Goal: Answer question/provide support: Share knowledge or assist other users

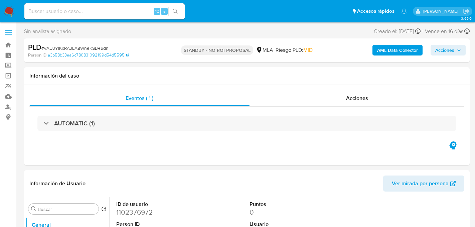
select select "10"
click at [101, 10] on input at bounding box center [104, 11] width 160 height 9
paste input "wrqaLiINoa3YgSlZeqIvXWDd"
type input "wrqaLiINoa3YgSlZeqIvXWDd"
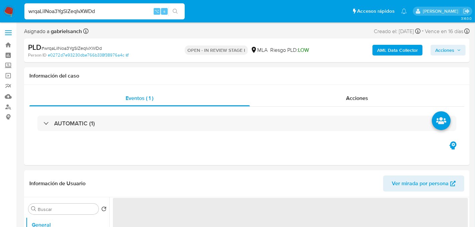
select select "10"
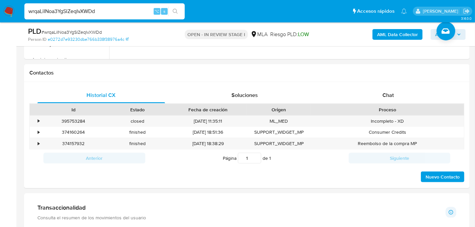
scroll to position [284, 0]
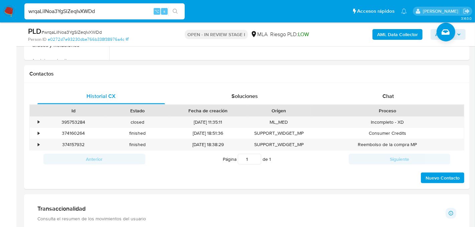
click at [337, 86] on div "Historial CX Soluciones Chat Id Estado Fecha de creación Origen Proceso • 39575…" at bounding box center [246, 136] width 445 height 106
click at [348, 113] on div "Proceso" at bounding box center [386, 110] width 153 height 11
click at [348, 103] on div "Chat" at bounding box center [387, 96] width 127 height 16
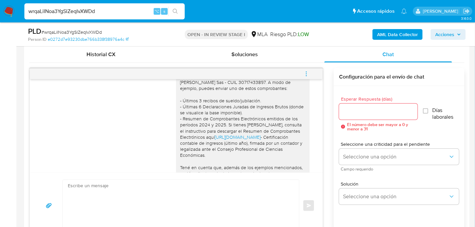
scroll to position [648, 0]
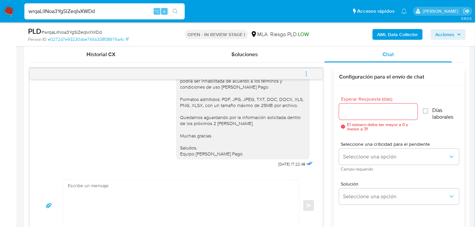
click at [91, 10] on input "wrqaLiINoa3YgSlZeqIvXWDd" at bounding box center [104, 11] width 160 height 9
paste input "OGpX3MooQlbpeCz6jes8PViK"
type input "OGpX3MooQlbpeCz6jes8PViK"
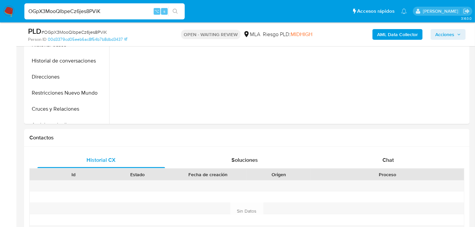
select select "10"
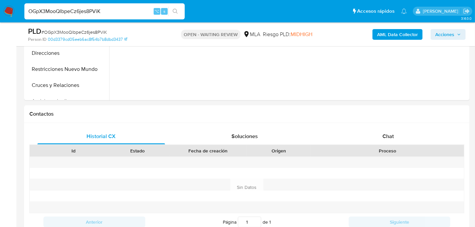
scroll to position [245, 0]
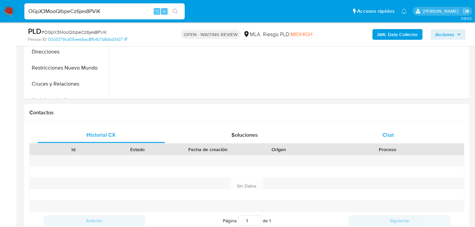
click at [382, 132] on div "Chat" at bounding box center [387, 135] width 127 height 16
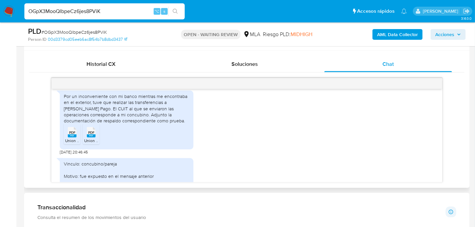
scroll to position [721, 0]
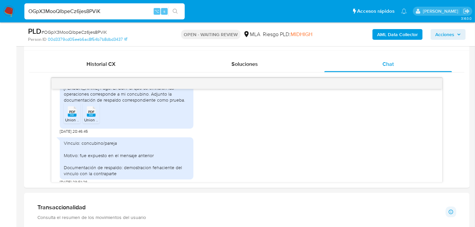
click at [95, 11] on input "OGpX3MooQlbpeCz6jes8PViK" at bounding box center [104, 11] width 160 height 9
paste input "jfuYt4dkPI6TDv0RCiv1Ss5B"
type input "jfuYt4dkPI6TDv0RCiv1Ss5B"
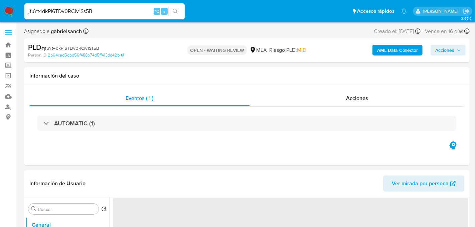
select select "10"
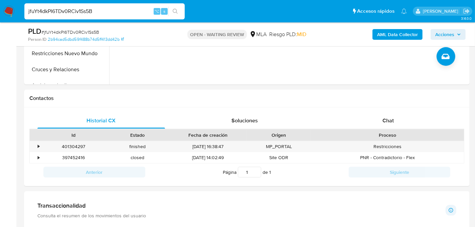
scroll to position [262, 0]
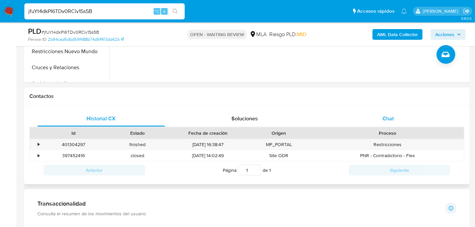
click at [350, 124] on div "Chat" at bounding box center [387, 118] width 127 height 16
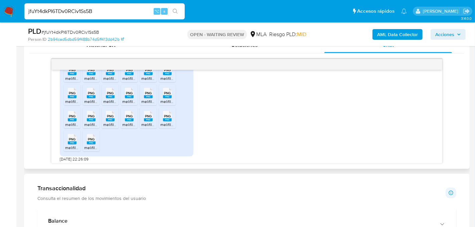
scroll to position [871, 0]
click at [73, 81] on span "melifile4837907051085557247.png" at bounding box center [96, 78] width 63 height 6
click at [89, 75] on rect at bounding box center [91, 73] width 9 height 3
click at [112, 81] on span "melifile815203891748303291.png" at bounding box center [133, 78] width 60 height 6
click at [128, 75] on icon "PNG" at bounding box center [129, 70] width 9 height 12
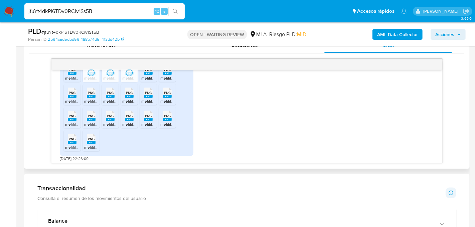
click at [152, 75] on rect at bounding box center [148, 73] width 9 height 3
click at [167, 72] on span "PNG" at bounding box center [167, 69] width 7 height 4
click at [72, 98] on rect at bounding box center [72, 96] width 9 height 3
click at [90, 95] on span "PNG" at bounding box center [91, 92] width 7 height 4
click at [107, 95] on span "PNG" at bounding box center [110, 92] width 7 height 4
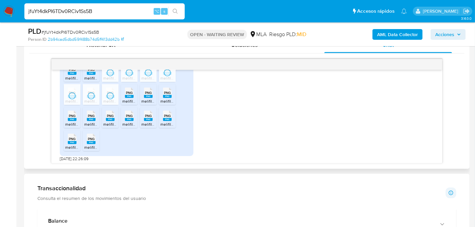
click at [146, 98] on rect at bounding box center [148, 96] width 9 height 3
click at [124, 98] on div "PNG PNG" at bounding box center [129, 91] width 14 height 13
click at [168, 98] on icon "PNG" at bounding box center [167, 93] width 9 height 12
click at [76, 127] on span "melifile5460263865897072255.png" at bounding box center [97, 124] width 65 height 6
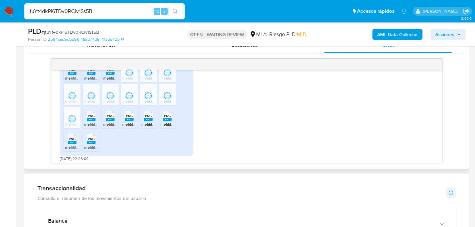
click at [97, 127] on span "melifile6698728429528596160.png" at bounding box center [116, 124] width 64 height 6
click at [107, 121] on icon "PNG" at bounding box center [110, 116] width 9 height 12
click at [123, 121] on div "PNG PNG" at bounding box center [129, 114] width 14 height 13
click at [148, 121] on rect at bounding box center [148, 119] width 9 height 3
click at [170, 121] on rect at bounding box center [167, 119] width 9 height 3
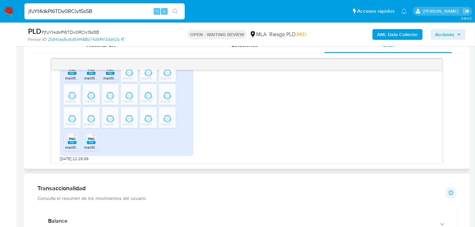
click at [69, 150] on span "melifile7662169072493053468.png" at bounding box center [97, 147] width 64 height 6
click at [87, 150] on span "melifile8953144569901302208.png" at bounding box center [115, 147] width 63 height 6
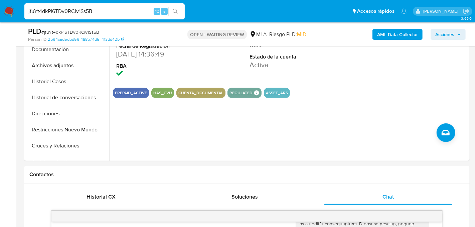
scroll to position [140, 0]
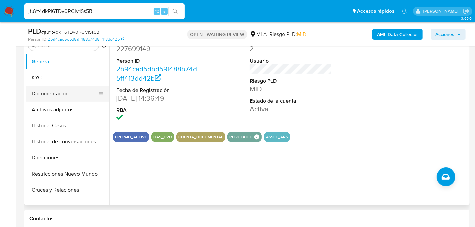
click at [60, 87] on button "Documentación" at bounding box center [65, 93] width 78 height 16
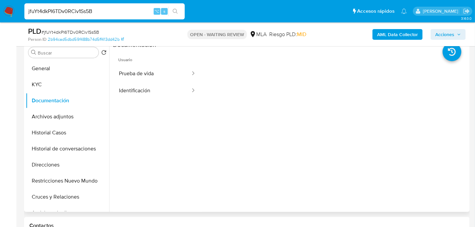
scroll to position [131, 0]
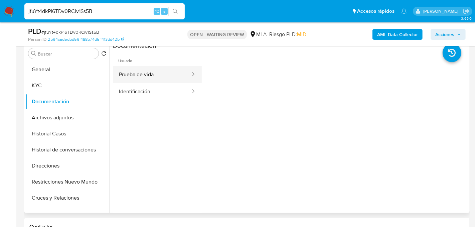
click at [152, 75] on button "Prueba de vida" at bounding box center [152, 74] width 78 height 17
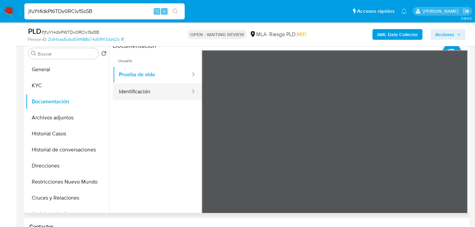
click at [154, 94] on button "Identificación" at bounding box center [152, 91] width 78 height 17
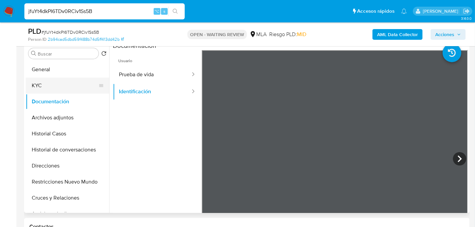
click at [63, 84] on button "KYC" at bounding box center [65, 85] width 78 height 16
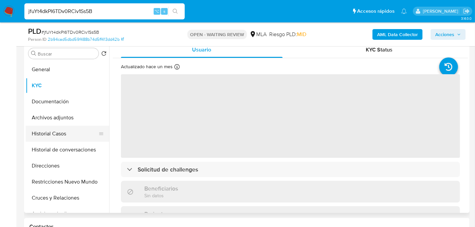
click at [57, 134] on button "Historial Casos" at bounding box center [65, 133] width 78 height 16
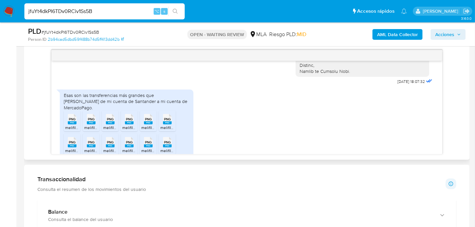
scroll to position [813, 0]
click at [50, 13] on input "jfuYt4dkPI6TDv0RCiv1Ss5B" at bounding box center [104, 11] width 160 height 9
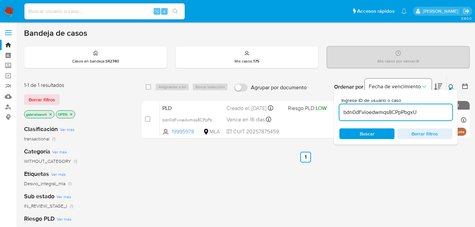
scroll to position [43, 0]
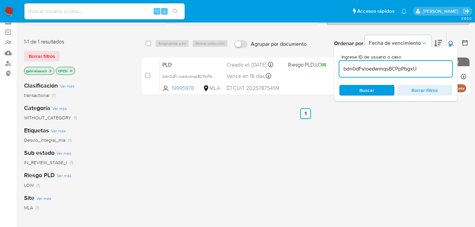
click at [392, 65] on input "bdn0dFvioedwmqs8CPpPbgxU" at bounding box center [395, 68] width 113 height 9
paste input "jfuYt4dkPI6TDv0RCiv1Ss5B"
type input "jfuYt4dkPI6TDv0RCiv1Ss5B"
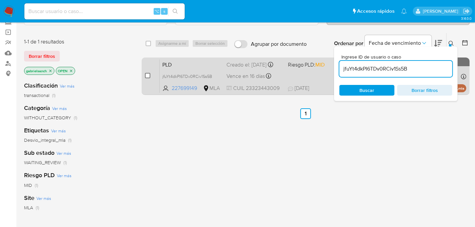
click at [148, 75] on input "checkbox" at bounding box center [147, 75] width 5 height 5
checkbox input "true"
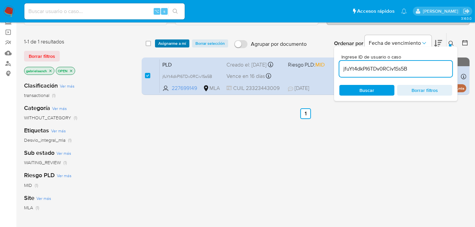
click at [168, 40] on span "Asignarme a mí" at bounding box center [172, 43] width 28 height 7
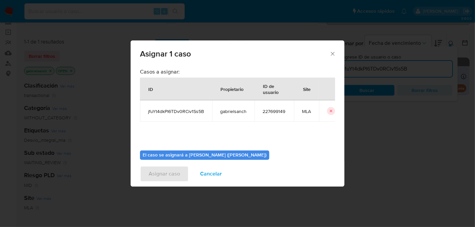
scroll to position [34, 0]
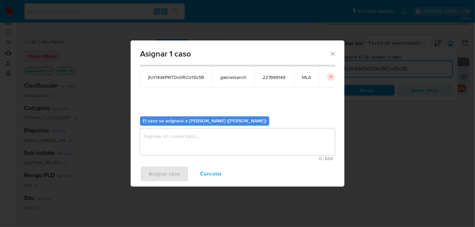
click at [166, 152] on textarea "assign-modal" at bounding box center [237, 141] width 195 height 27
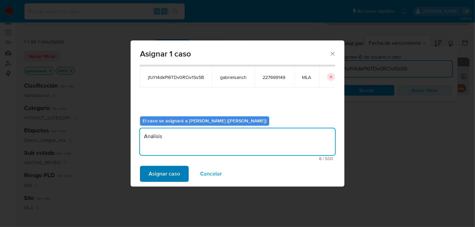
type textarea "Análisis"
click at [164, 178] on span "Asignar caso" at bounding box center [164, 173] width 31 height 15
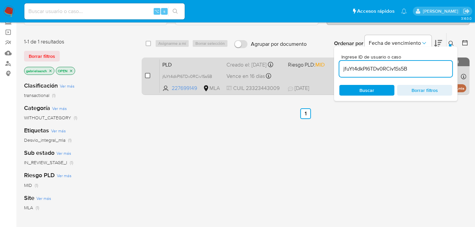
click at [149, 73] on input "checkbox" at bounding box center [147, 75] width 5 height 5
checkbox input "true"
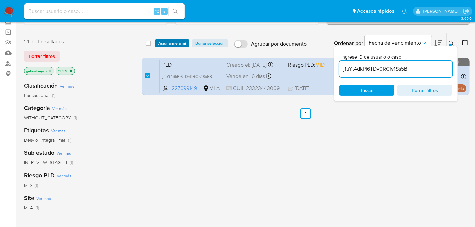
click at [165, 46] on span "Asignarme a mí" at bounding box center [172, 43] width 28 height 7
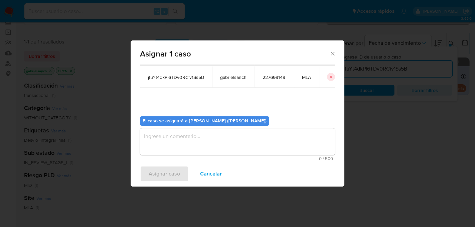
click at [180, 152] on textarea "assign-modal" at bounding box center [237, 141] width 195 height 27
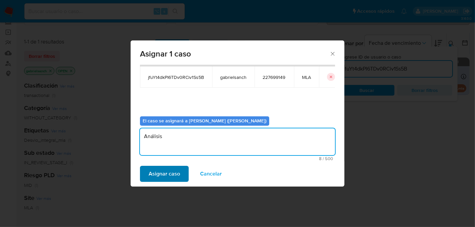
type textarea "Análisis"
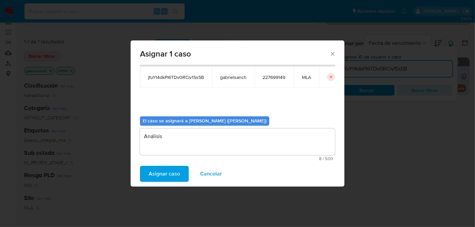
click at [168, 170] on span "Asignar caso" at bounding box center [164, 173] width 31 height 15
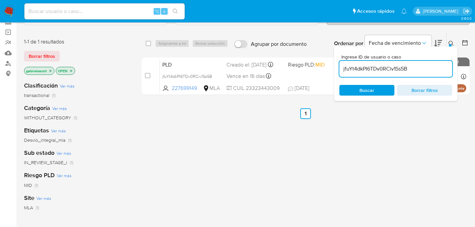
click at [396, 70] on input "jfuYt4dkPI6TDv0RCiv1Ss5B" at bounding box center [395, 68] width 113 height 9
paste input "E1LGigEGs3B5oWjFFtFtI157"
type input "E1LGigEGs3B5oWjFFtFtI157"
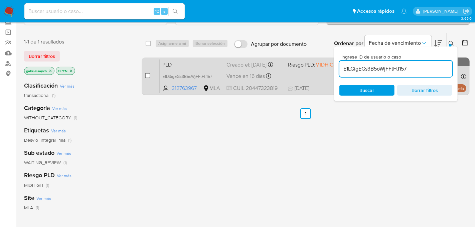
click at [148, 76] on input "checkbox" at bounding box center [147, 75] width 5 height 5
checkbox input "true"
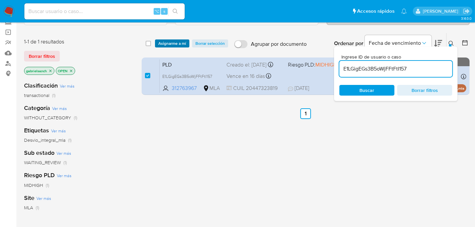
click at [164, 42] on span "Asignarme a mí" at bounding box center [172, 43] width 28 height 7
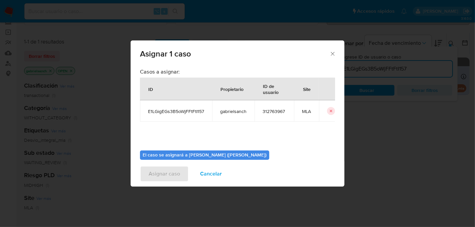
scroll to position [34, 0]
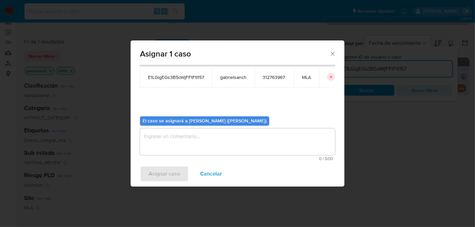
click at [172, 126] on div "El caso se asignará a Gabriela Sanchez Quinonez (gabrielsanch) 0 / 500 500 cara…" at bounding box center [237, 136] width 195 height 50
click at [174, 134] on textarea "assign-modal" at bounding box center [237, 141] width 195 height 27
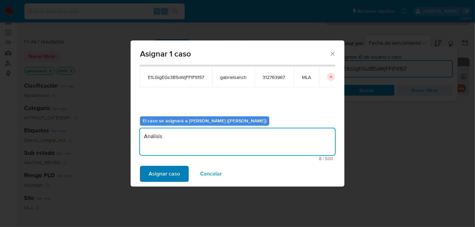
type textarea "Análisis"
click at [160, 178] on span "Asignar caso" at bounding box center [164, 173] width 31 height 15
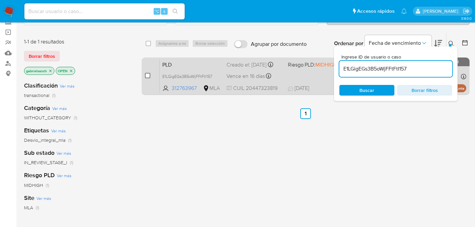
click at [149, 77] on input "checkbox" at bounding box center [147, 75] width 5 height 5
checkbox input "true"
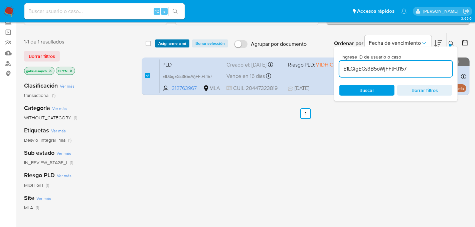
click at [165, 45] on span "Asignarme a mí" at bounding box center [172, 43] width 28 height 7
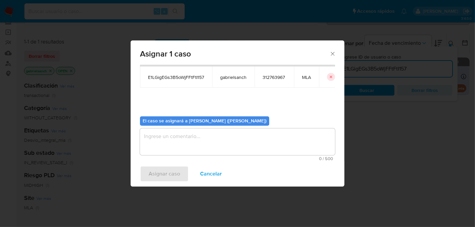
click at [185, 136] on textarea "assign-modal" at bounding box center [237, 141] width 195 height 27
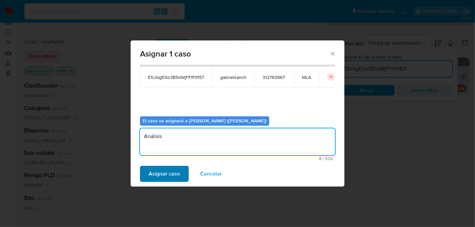
type textarea "Análisis"
click at [167, 177] on span "Asignar caso" at bounding box center [164, 173] width 31 height 15
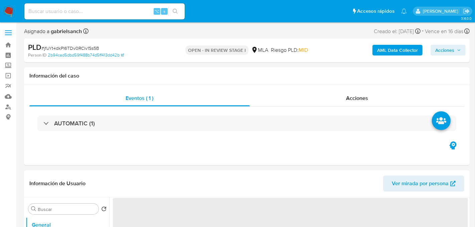
select select "10"
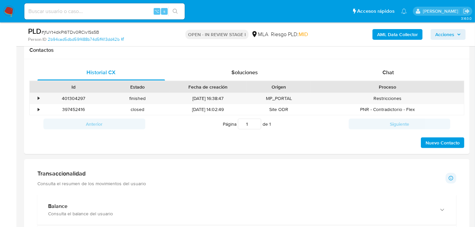
scroll to position [307, 0]
click at [401, 69] on div "Chat" at bounding box center [387, 73] width 127 height 16
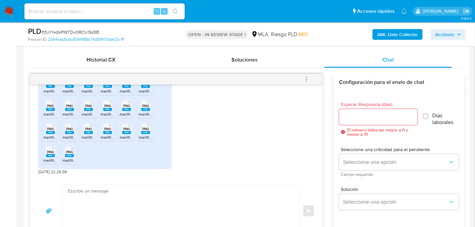
scroll to position [325, 0]
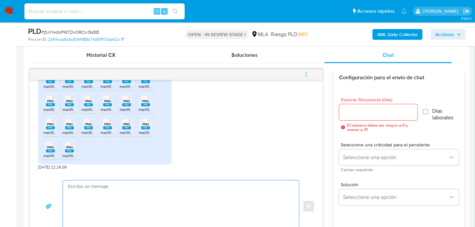
click at [111, 213] on textarea at bounding box center [179, 205] width 223 height 51
click at [111, 209] on textarea at bounding box center [179, 205] width 223 height 51
paste textarea "Hola XXX, Muchas gracias por tu respuesta. Analizamos tu caso y verificamos que…"
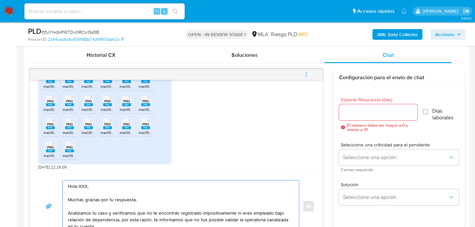
scroll to position [344, 0]
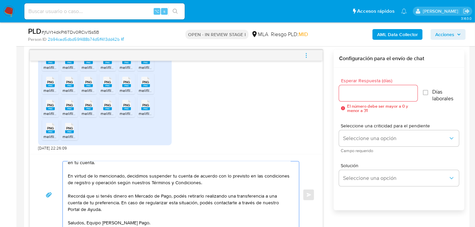
type textarea "Hola XXX, Muchas gracias por tu respuesta. Analizamos tu caso y verificamos que…"
click at [356, 93] on input "Esperar Respuesta (días)" at bounding box center [378, 93] width 78 height 9
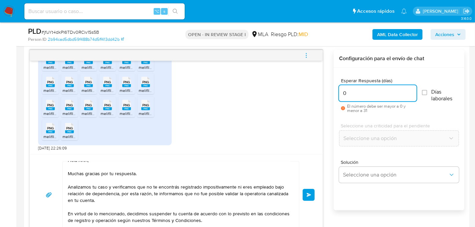
scroll to position [0, 0]
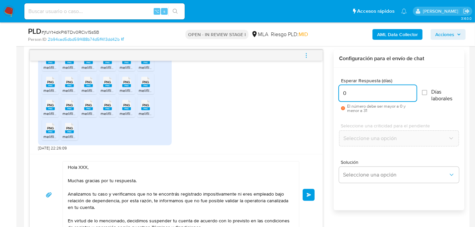
type input "0"
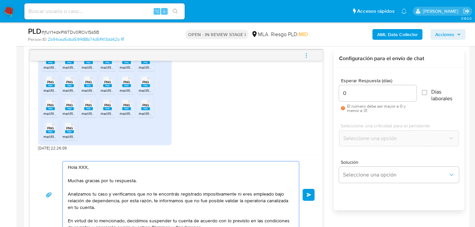
drag, startPoint x: 77, startPoint y: 166, endPoint x: 87, endPoint y: 168, distance: 10.1
click at [87, 168] on textarea "Hola XXX, Muchas gracias por tu respuesta. Analizamos tu caso y verificamos que…" at bounding box center [179, 194] width 223 height 67
type textarea "Hola, Muchas gracias por tu respuesta. Analizamos tu caso y verificamos que no …"
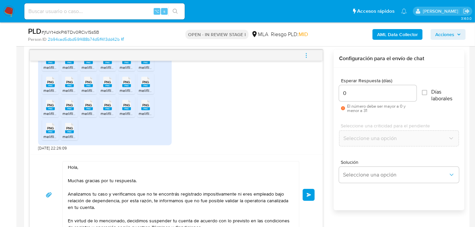
click at [310, 193] on span "Enviar" at bounding box center [308, 195] width 5 height 4
click at [305, 54] on icon "menu-action" at bounding box center [306, 55] width 6 height 6
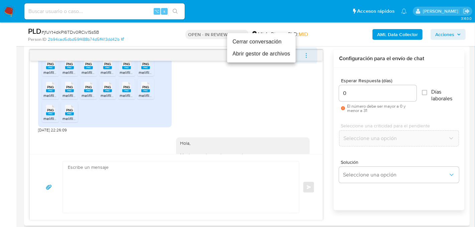
scroll to position [1020, 0]
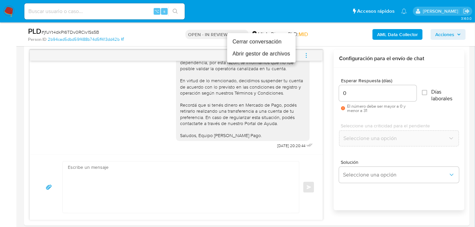
click at [271, 43] on li "Cerrar conversación" at bounding box center [261, 42] width 68 height 12
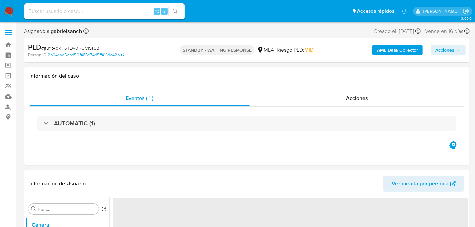
select select "10"
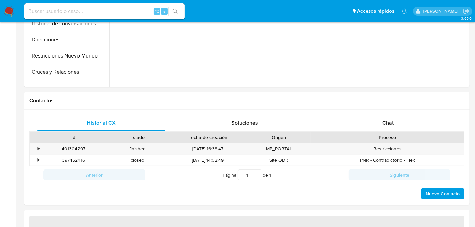
select select "10"
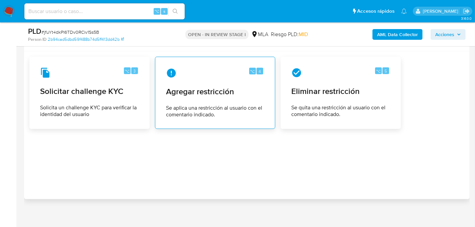
scroll to position [940, 0]
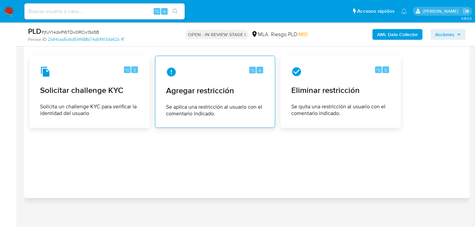
click at [189, 77] on div "⌥ 4" at bounding box center [215, 72] width 98 height 11
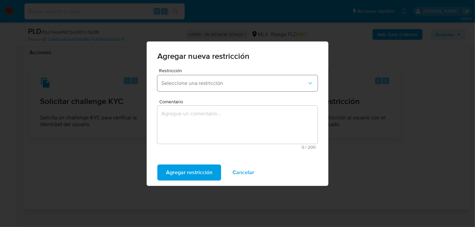
click at [205, 89] on button "Seleccione una restricción" at bounding box center [237, 83] width 160 height 16
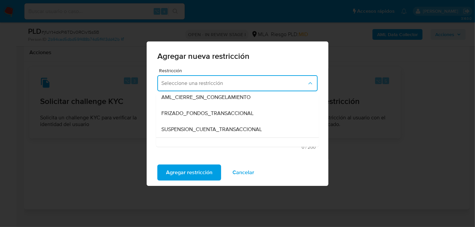
scroll to position [69, 0]
click at [202, 127] on span "SUSPENSION_CUENTA_TRANSACCIONAL" at bounding box center [211, 128] width 100 height 7
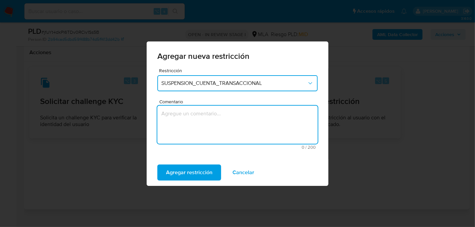
click at [202, 127] on textarea "Comentario" at bounding box center [237, 124] width 160 height 38
type textarea "AML"
click at [211, 168] on span "Agregar restricción" at bounding box center [189, 172] width 46 height 15
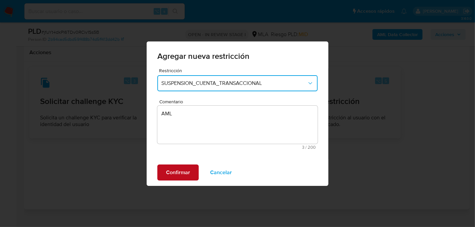
click at [171, 173] on span "Confirmar" at bounding box center [178, 172] width 24 height 15
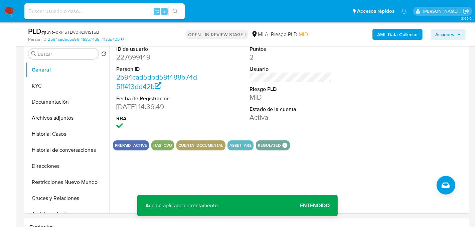
scroll to position [137, 0]
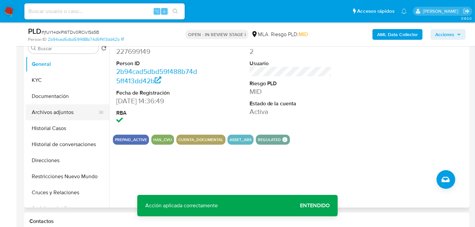
click at [71, 108] on button "Archivos adjuntos" at bounding box center [65, 112] width 78 height 16
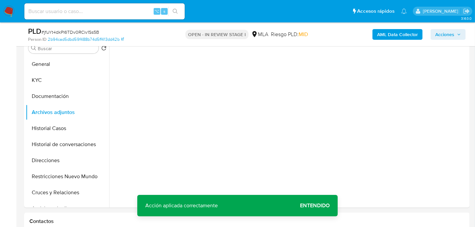
click at [401, 35] on b "AML Data Collector" at bounding box center [397, 34] width 41 height 11
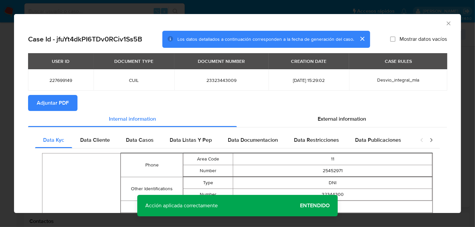
click at [52, 107] on span "Adjuntar PDF" at bounding box center [53, 102] width 32 height 15
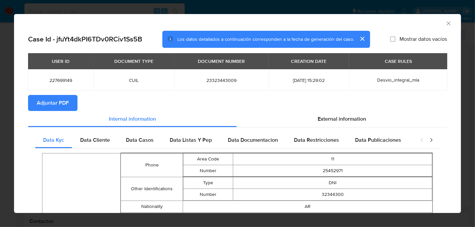
click at [447, 25] on icon "Cerrar ventana" at bounding box center [448, 23] width 7 height 7
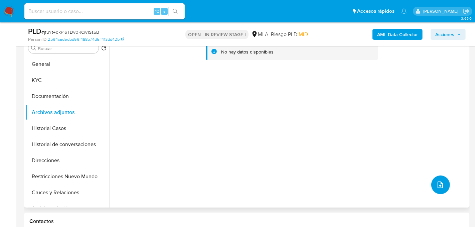
click at [431, 181] on button "upload-file" at bounding box center [440, 184] width 19 height 19
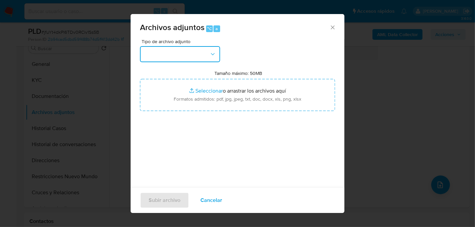
click at [163, 55] on button "button" at bounding box center [180, 54] width 80 height 16
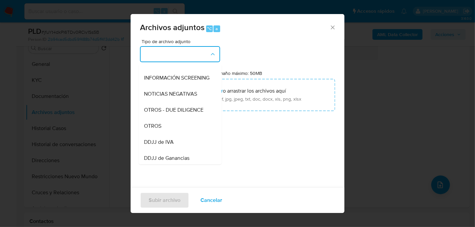
scroll to position [75, 0]
click at [171, 123] on div "OTROS" at bounding box center [178, 125] width 68 height 16
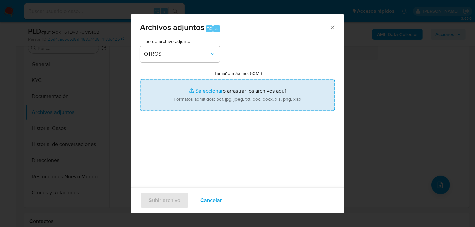
click at [198, 103] on input "Tamaño máximo: 50MB Seleccionar archivos" at bounding box center [237, 95] width 195 height 32
type input "C:\fakepath\Caselog jfuYt4dkPI6TDv0RCiv1Ss5B_2025_08_19_01_43_05.docx"
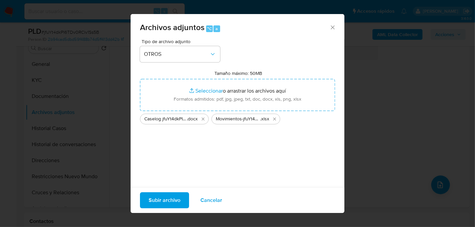
click at [162, 199] on span "Subir archivo" at bounding box center [165, 200] width 32 height 15
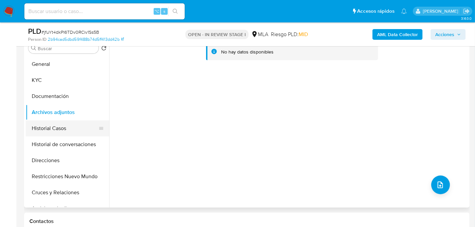
click at [62, 134] on button "Historial Casos" at bounding box center [65, 128] width 78 height 16
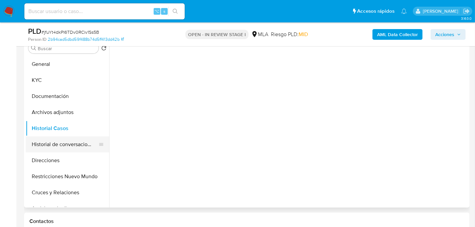
click at [63, 142] on button "Historial de conversaciones" at bounding box center [65, 144] width 78 height 16
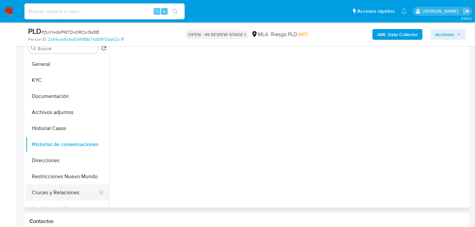
click at [59, 184] on button "Cruces y Relaciones" at bounding box center [65, 192] width 78 height 16
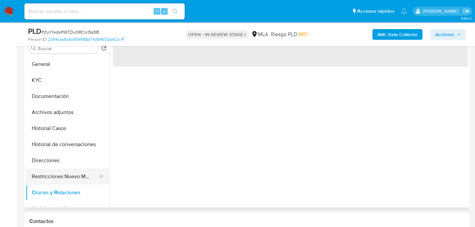
click at [60, 175] on button "Restricciones Nuevo Mundo" at bounding box center [65, 176] width 78 height 16
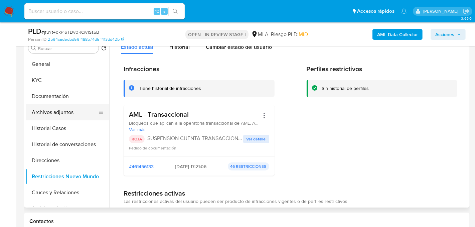
click at [56, 116] on button "Archivos adjuntos" at bounding box center [65, 112] width 78 height 16
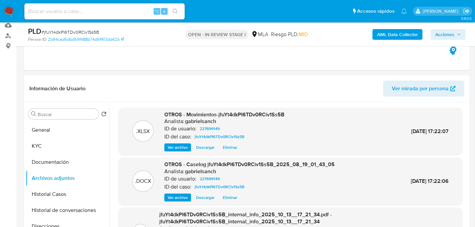
scroll to position [34, 0]
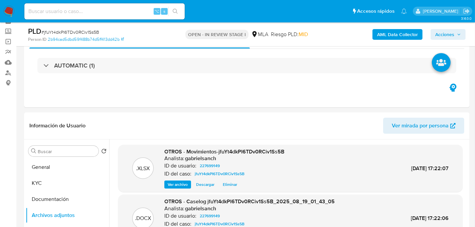
click at [453, 41] on div "AML Data Collector Acciones" at bounding box center [393, 34] width 144 height 16
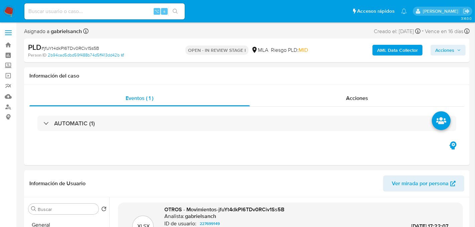
click at [442, 51] on span "Acciones" at bounding box center [444, 50] width 19 height 11
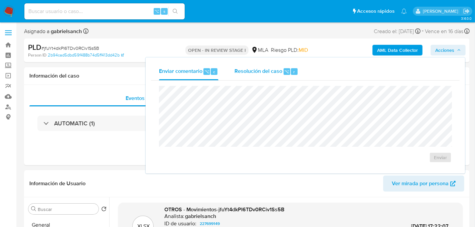
click at [269, 76] on div "Resolución del caso ⌥ r" at bounding box center [266, 71] width 64 height 17
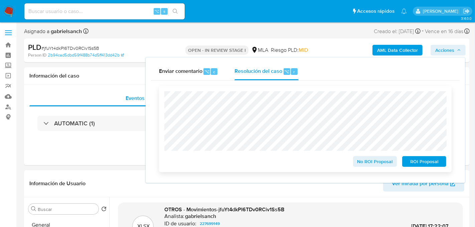
click at [425, 163] on span "ROI Proposal" at bounding box center [423, 161] width 35 height 9
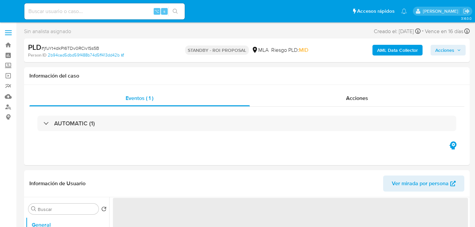
select select "10"
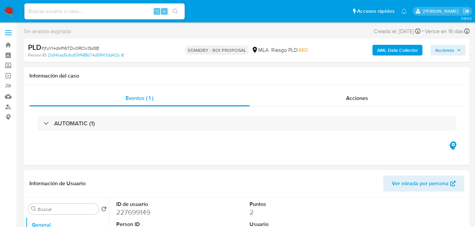
click at [89, 18] on div "⌥ s" at bounding box center [104, 11] width 160 height 16
click at [89, 16] on div "⌥ s" at bounding box center [104, 11] width 160 height 16
click at [86, 13] on input at bounding box center [104, 11] width 160 height 9
paste input "BWXnfju0Sz31IgW20nS7YscP"
type input "BWXnfju0Sz31IgW20nS7YscP"
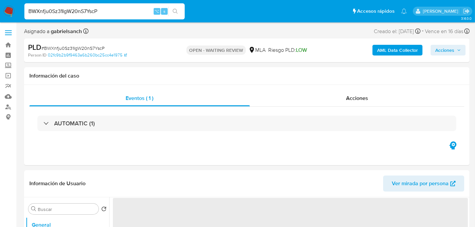
select select "10"
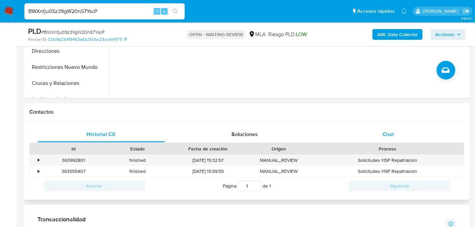
click at [350, 129] on div "Chat" at bounding box center [387, 134] width 127 height 16
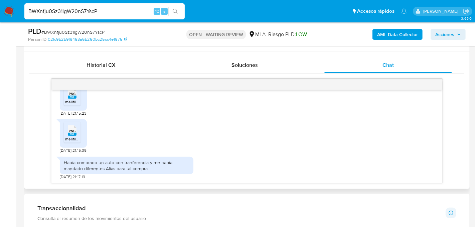
scroll to position [889, 0]
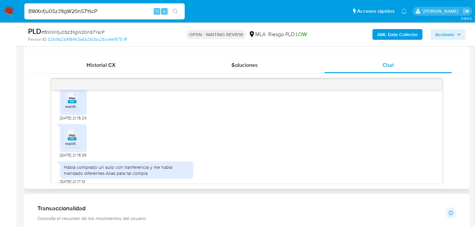
click at [70, 100] on span "PNG" at bounding box center [72, 98] width 7 height 4
click at [71, 140] on icon at bounding box center [72, 135] width 9 height 10
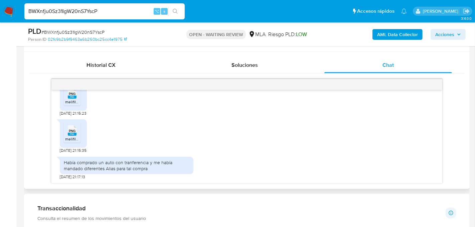
scroll to position [334, 0]
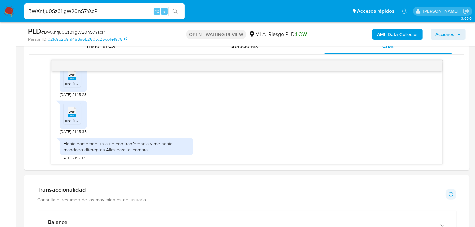
click at [85, 15] on input "BWXnfju0Sz31IgW20nS7YscP" at bounding box center [104, 11] width 160 height 9
paste input "E1LGigEGs3B5oWjFFtFtI157"
type input "E1LGigEGs3B5oWjFFtFtI157"
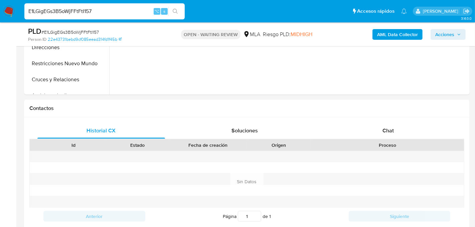
scroll to position [251, 0]
click at [349, 129] on div "Chat" at bounding box center [387, 129] width 127 height 16
select select "10"
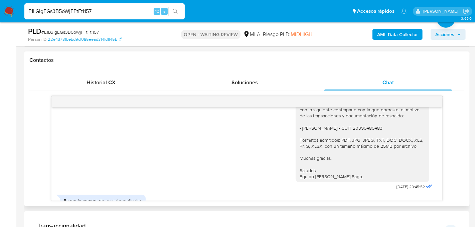
scroll to position [456, 0]
click at [66, 13] on input "E1LGigEGs3B5oWjFFtFtI157" at bounding box center [104, 11] width 160 height 9
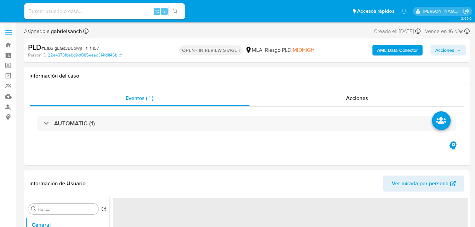
select select "10"
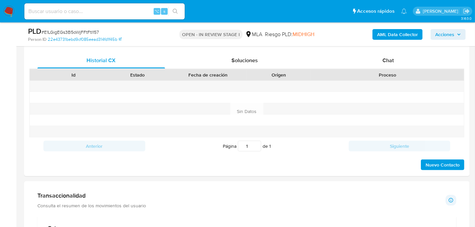
scroll to position [319, 0]
click at [331, 62] on div "Chat" at bounding box center [387, 61] width 127 height 16
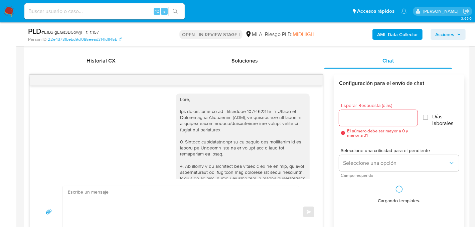
scroll to position [483, 0]
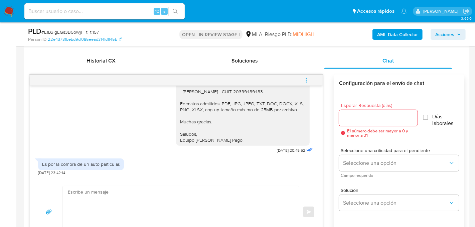
click at [182, 186] on textarea at bounding box center [179, 211] width 223 height 51
paste textarea "Hola, ¡Muchas gracias por tu respuesta! Confirmamos la recepción de la document…"
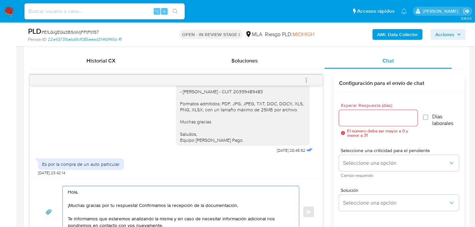
scroll to position [340, 0]
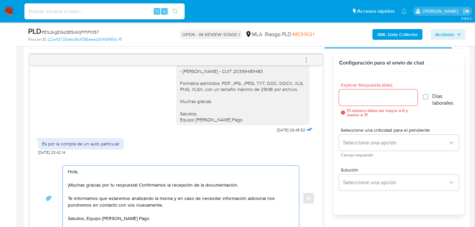
type textarea "Hola, ¡Muchas gracias por tu respuesta! Confirmamos la recepción de la document…"
click at [352, 93] on input "Esperar Respuesta (días)" at bounding box center [378, 97] width 78 height 9
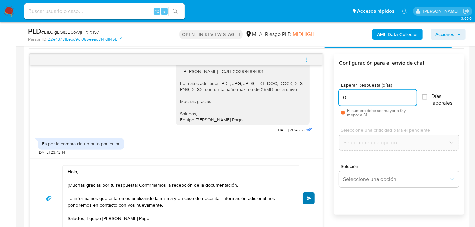
type input "0"
click at [310, 196] on span "Enviar" at bounding box center [308, 198] width 5 height 4
click at [305, 60] on icon "menu-action" at bounding box center [306, 60] width 6 height 6
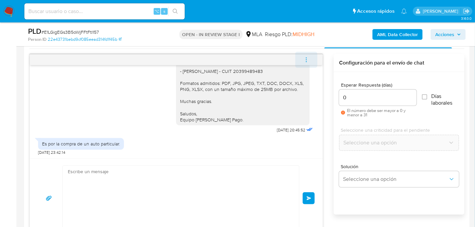
scroll to position [563, 0]
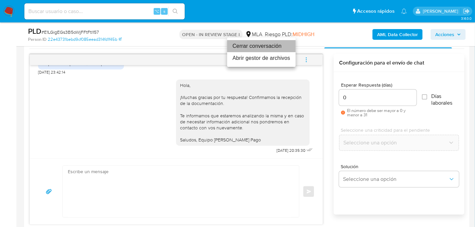
click at [253, 41] on li "Cerrar conversación" at bounding box center [261, 46] width 68 height 12
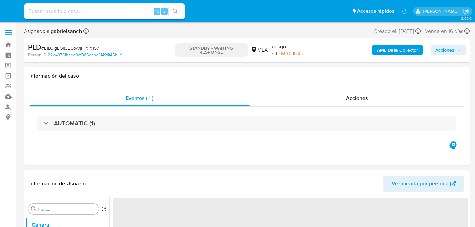
select select "10"
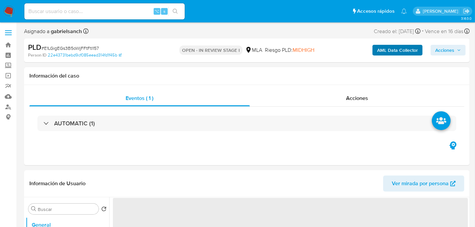
select select "10"
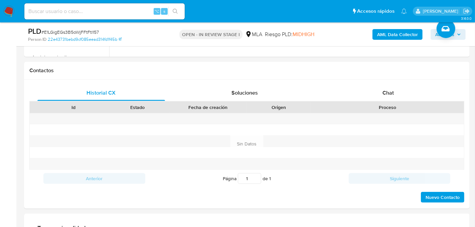
scroll to position [289, 0]
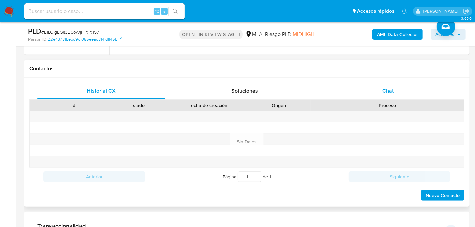
click at [381, 95] on div "Chat" at bounding box center [387, 91] width 127 height 16
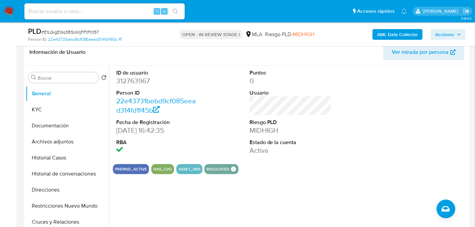
scroll to position [99, 0]
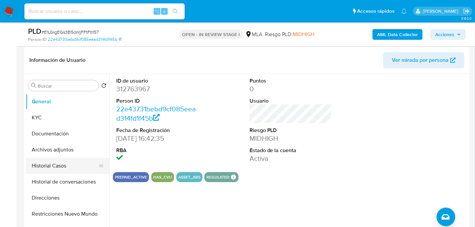
click at [48, 161] on button "Historial Casos" at bounding box center [65, 166] width 78 height 16
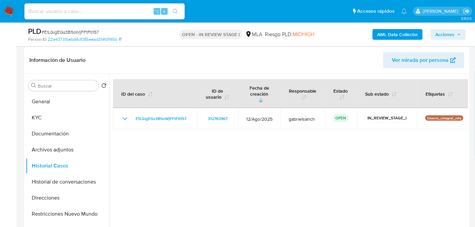
click at [415, 32] on b "AML Data Collector" at bounding box center [397, 34] width 41 height 11
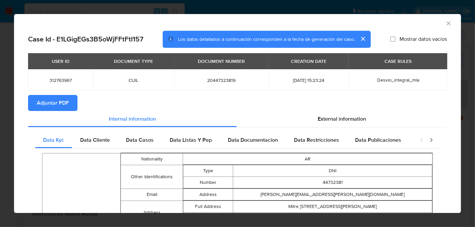
click at [40, 103] on span "Adjuntar PDF" at bounding box center [53, 102] width 32 height 15
click at [448, 24] on icon "Cerrar ventana" at bounding box center [448, 23] width 7 height 7
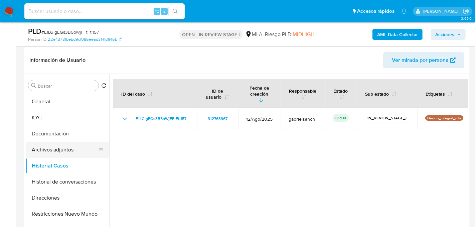
click at [61, 150] on button "Archivos adjuntos" at bounding box center [65, 150] width 78 height 16
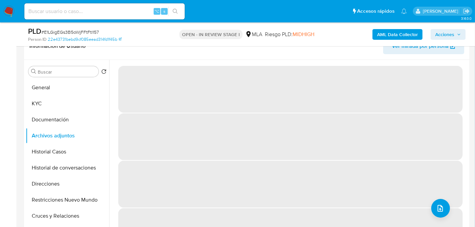
scroll to position [114, 0]
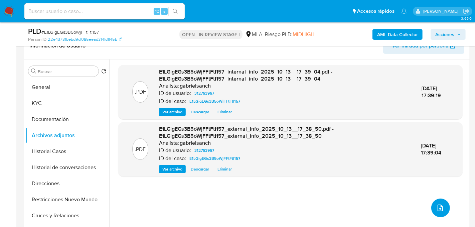
click at [436, 208] on icon "upload-file" at bounding box center [440, 208] width 8 height 8
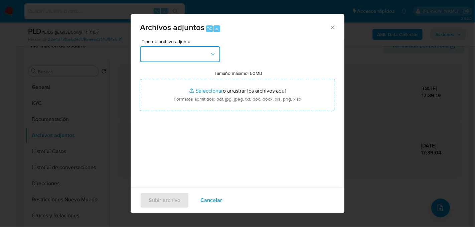
click at [196, 58] on button "button" at bounding box center [180, 54] width 80 height 16
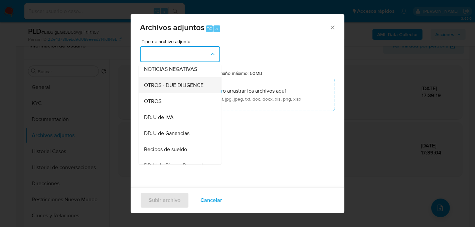
scroll to position [104, 0]
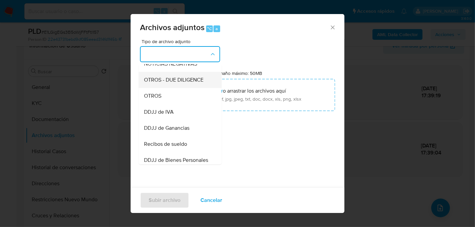
click at [171, 140] on span "Recibos de sueldo" at bounding box center [165, 143] width 43 height 7
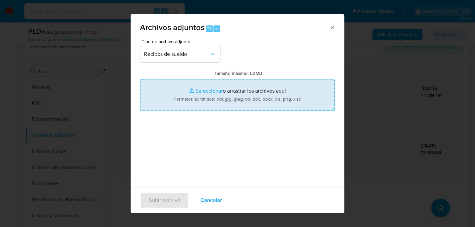
click at [197, 95] on input "Tamaño máximo: 50MB Seleccionar archivos" at bounding box center [237, 95] width 195 height 32
type input "C:\fakepath\Recibos de sueldo.pdf"
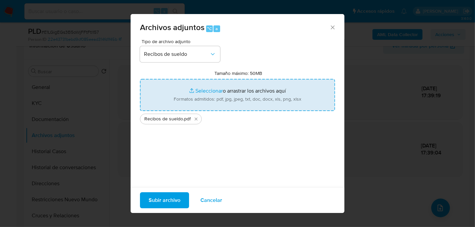
click at [159, 201] on span "Subir archivo" at bounding box center [165, 200] width 32 height 15
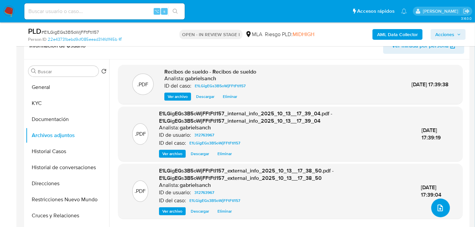
click at [442, 211] on button "upload-file" at bounding box center [440, 207] width 19 height 19
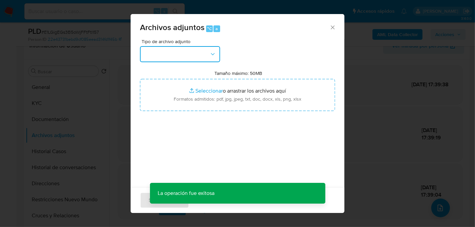
click at [172, 51] on button "button" at bounding box center [180, 54] width 80 height 16
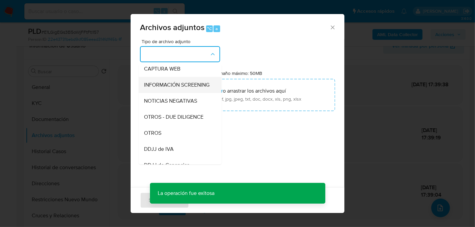
scroll to position [80, 0]
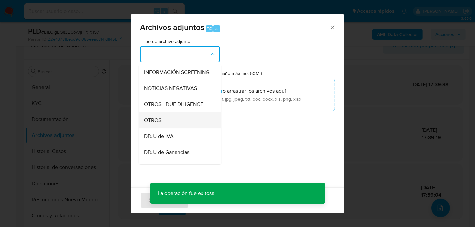
click at [186, 121] on div "OTROS" at bounding box center [178, 120] width 68 height 16
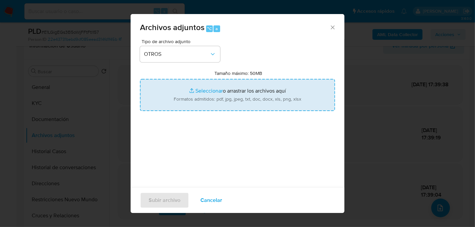
click at [205, 96] on input "Tamaño máximo: 50MB Seleccionar archivos" at bounding box center [237, 95] width 195 height 32
type input "C:\fakepath\Caselog E1LGigEGs3B5oWjFFtFtI157_2025_08_19_02_53_37.docx"
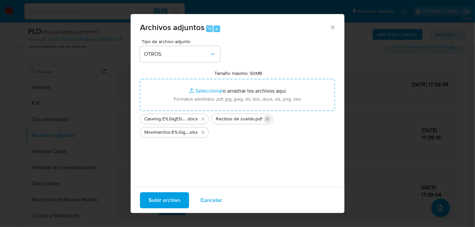
click at [266, 116] on icon "Eliminar Recibos de sueldo.pdf" at bounding box center [267, 118] width 5 height 5
click at [178, 203] on span "Subir archivo" at bounding box center [165, 200] width 32 height 15
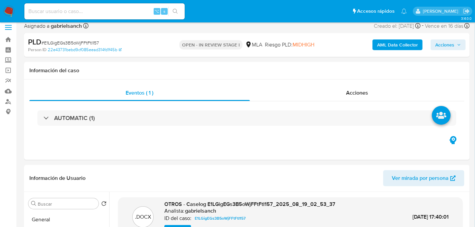
scroll to position [0, 0]
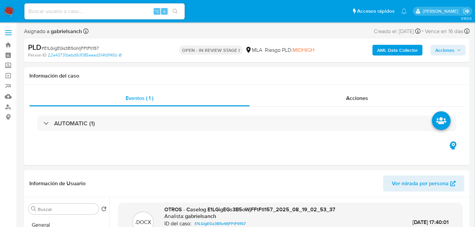
click at [456, 51] on span "Acciones" at bounding box center [448, 49] width 26 height 9
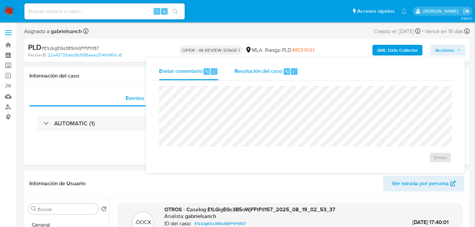
click at [257, 73] on span "Resolución del caso" at bounding box center [258, 71] width 48 height 8
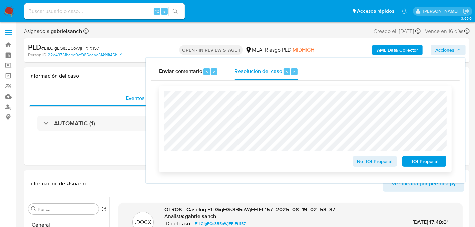
click at [370, 165] on span "No ROI Proposal" at bounding box center [374, 161] width 35 height 9
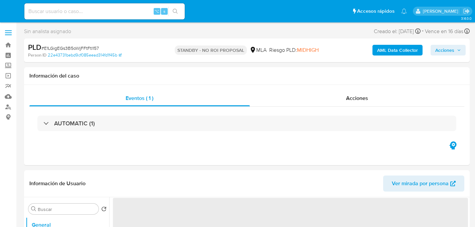
select select "10"
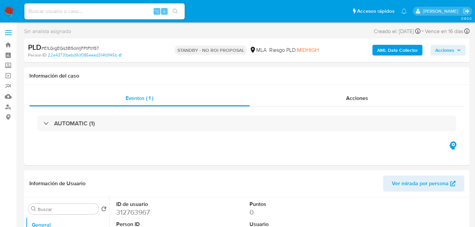
click at [89, 11] on input at bounding box center [104, 11] width 160 height 9
paste input "7ym5b0zvT4by4jEhAFAS4Xqo"
type input "7ym5b0zvT4by4jEhAFAS4Xqo"
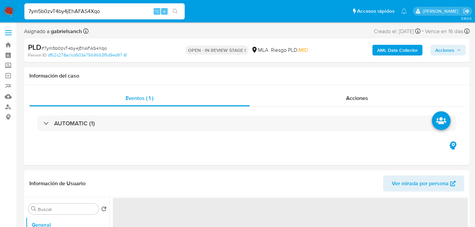
select select "10"
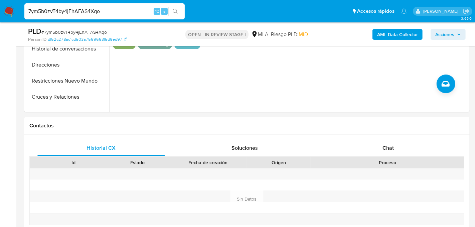
scroll to position [234, 0]
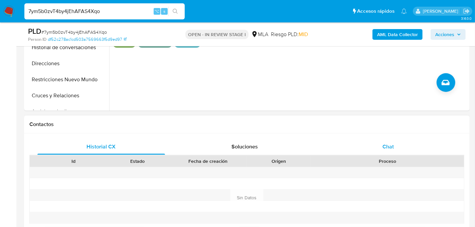
click at [401, 140] on div "Chat" at bounding box center [387, 146] width 127 height 16
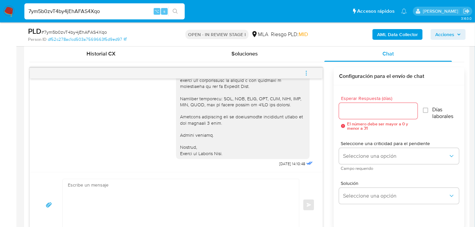
scroll to position [791, 0]
click at [305, 71] on icon "menu-action" at bounding box center [306, 73] width 6 height 6
click at [268, 63] on li "Cerrar conversación" at bounding box center [261, 59] width 68 height 12
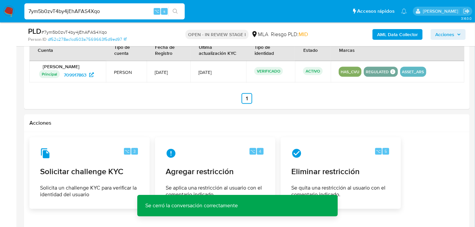
scroll to position [948, 0]
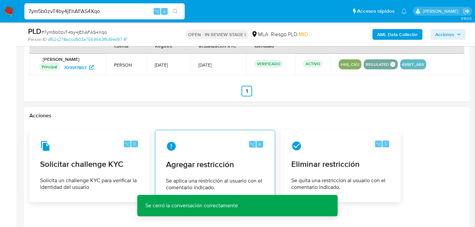
click at [207, 146] on div "⌥ 4" at bounding box center [215, 146] width 98 height 11
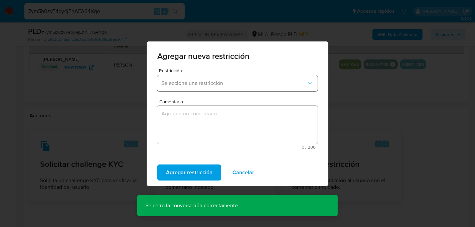
click at [215, 82] on span "Seleccione una restricción" at bounding box center [234, 83] width 146 height 7
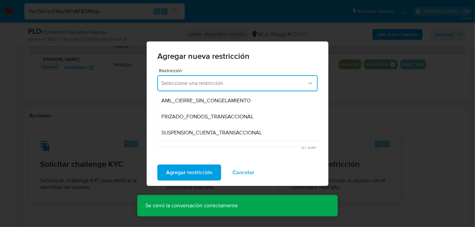
scroll to position [72, 0]
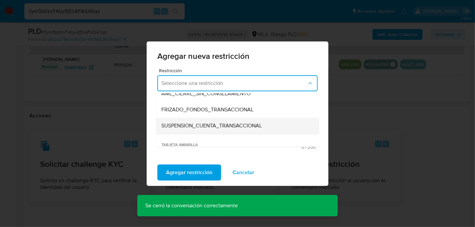
click at [212, 126] on span "SUSPENSION_CUENTA_TRANSACCIONAL" at bounding box center [211, 125] width 100 height 7
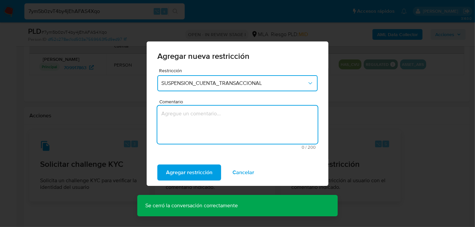
click at [212, 126] on textarea "Comentario" at bounding box center [237, 124] width 160 height 38
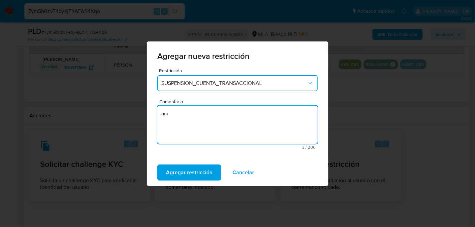
type textarea "a"
type textarea "AML"
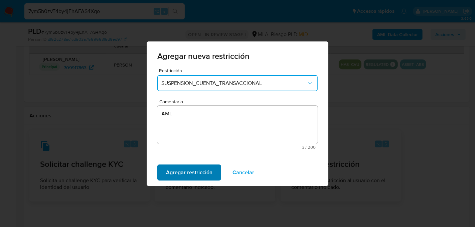
click at [178, 174] on span "Agregar restricción" at bounding box center [189, 172] width 46 height 15
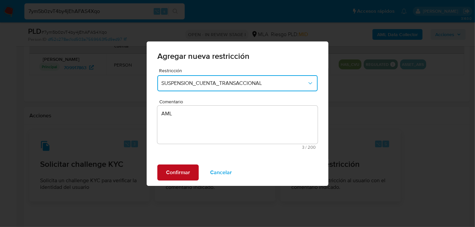
click at [178, 174] on span "Confirmar" at bounding box center [178, 172] width 24 height 15
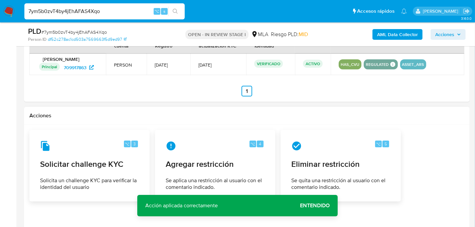
click at [399, 35] on b "AML Data Collector" at bounding box center [397, 34] width 41 height 11
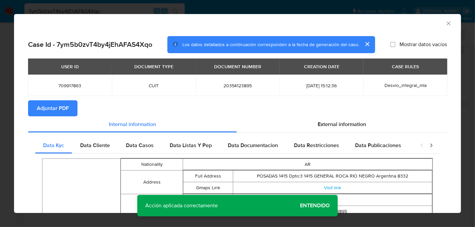
click at [55, 106] on span "Adjuntar PDF" at bounding box center [53, 108] width 32 height 15
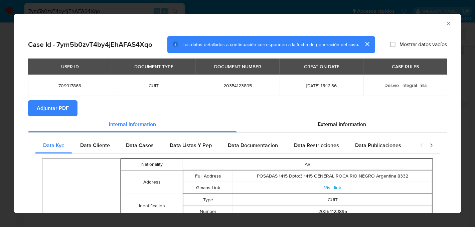
click at [449, 22] on icon "Cerrar ventana" at bounding box center [448, 23] width 7 height 7
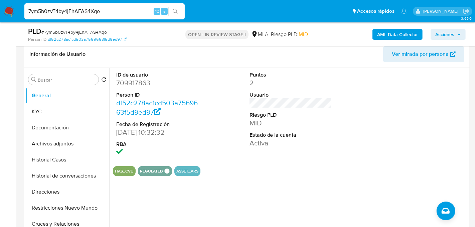
scroll to position [109, 0]
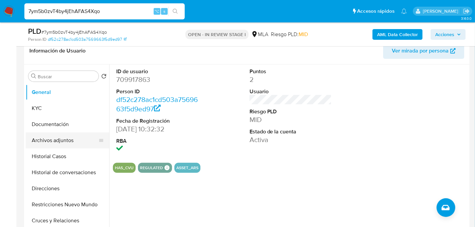
click at [66, 140] on button "Archivos adjuntos" at bounding box center [65, 140] width 78 height 16
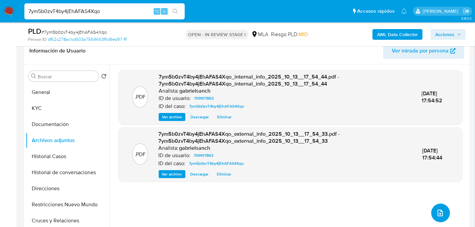
click at [436, 211] on icon "upload-file" at bounding box center [440, 213] width 8 height 8
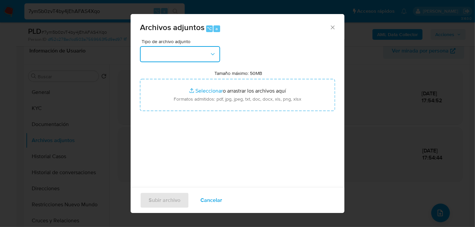
click at [173, 55] on button "button" at bounding box center [180, 54] width 80 height 16
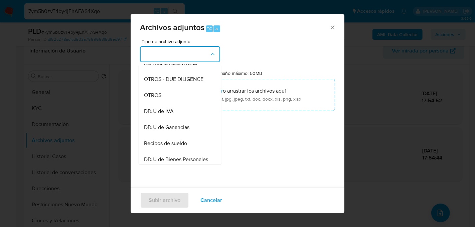
scroll to position [107, 0]
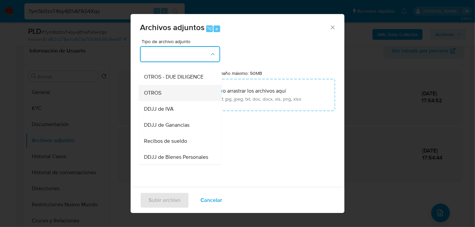
click at [160, 95] on span "OTROS" at bounding box center [152, 92] width 17 height 7
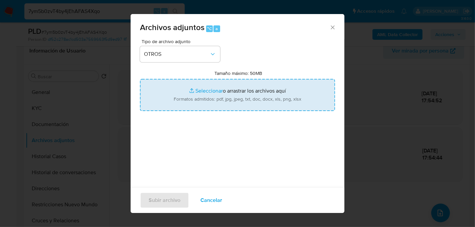
click at [201, 108] on input "Tamaño máximo: 50MB Seleccionar archivos" at bounding box center [237, 95] width 195 height 32
type input "C:\fakepath\Caselog 7ym5b0zvT4by4jEhAFAS4Xqo_2025_08_19_21_02_50.docx"
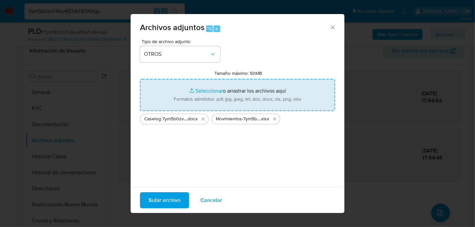
click at [160, 201] on span "Subir archivo" at bounding box center [165, 200] width 32 height 15
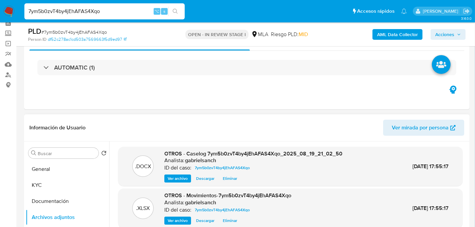
scroll to position [0, 0]
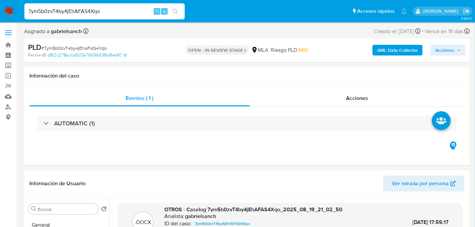
click at [451, 49] on span "Acciones" at bounding box center [444, 50] width 19 height 11
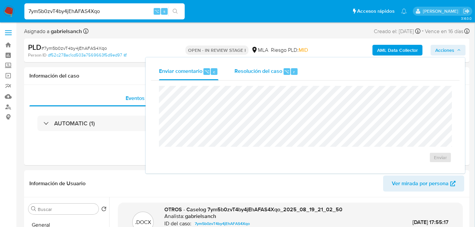
click at [270, 70] on span "Resolución del caso" at bounding box center [258, 71] width 48 height 8
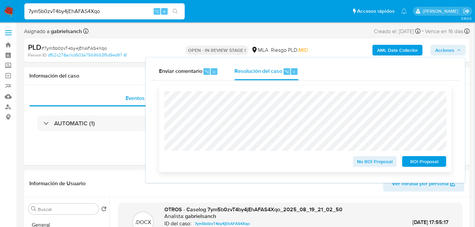
click at [419, 162] on span "ROI Proposal" at bounding box center [423, 161] width 35 height 9
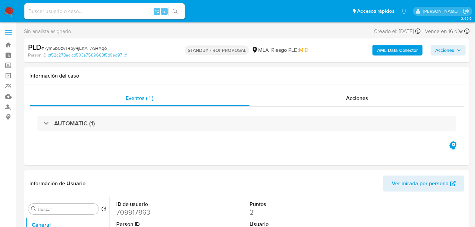
click at [84, 11] on input at bounding box center [104, 11] width 160 height 9
paste input "ORMLGAOUEM4B8xQ9QwlzDnFp"
type input "ORMLGAOUEM4B8xQ9QwlzDnFp"
select select "10"
type input "ORMLGAOUEM4B8xQ9QwlzDnFp"
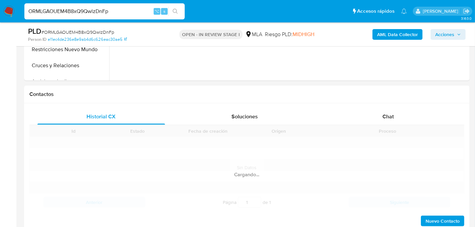
scroll to position [307, 0]
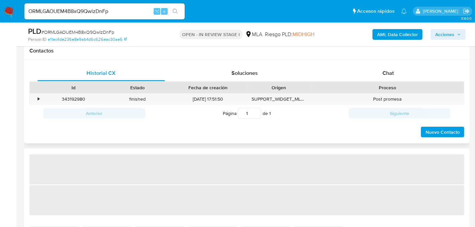
select select "10"
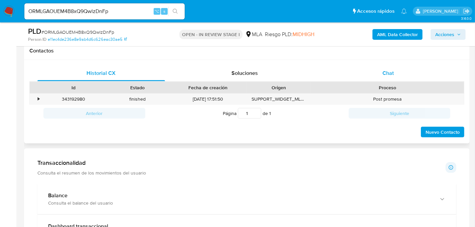
click at [427, 73] on div "Chat" at bounding box center [387, 73] width 127 height 16
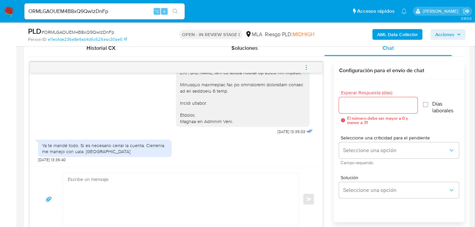
scroll to position [748, 0]
